Goal: Complete application form

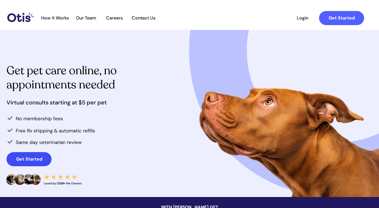
click at [45, 156] on link "Get Started" at bounding box center [28, 159] width 45 height 14
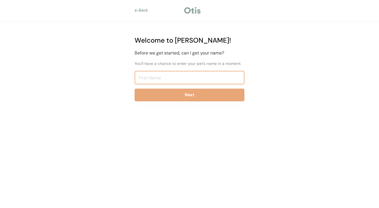
click at [166, 81] on input "input" at bounding box center [190, 78] width 110 height 14
type input "b"
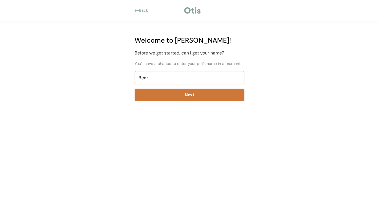
type input "Bear"
click at [191, 101] on button "Next" at bounding box center [190, 95] width 110 height 13
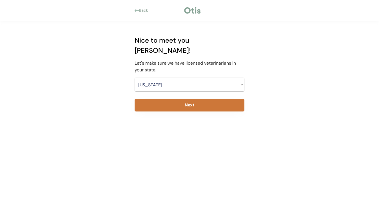
click at [173, 99] on button "Next" at bounding box center [190, 105] width 110 height 13
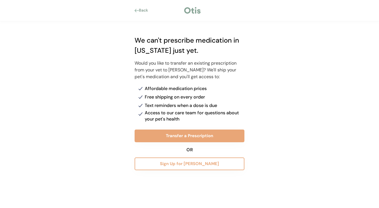
click at [136, 12] on div at bounding box center [137, 10] width 4 height 3
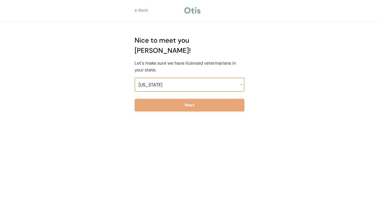
select select ""1348695171700984260__LOOKUP__1704914077159x110145843460843550""
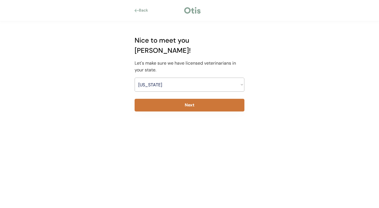
click at [173, 99] on button "Next" at bounding box center [190, 105] width 110 height 13
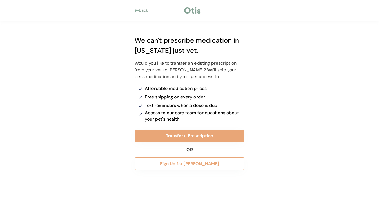
click at [134, 8] on div "Back" at bounding box center [189, 10] width 127 height 8
click at [137, 11] on div at bounding box center [137, 10] width 4 height 3
